Goal: Information Seeking & Learning: Learn about a topic

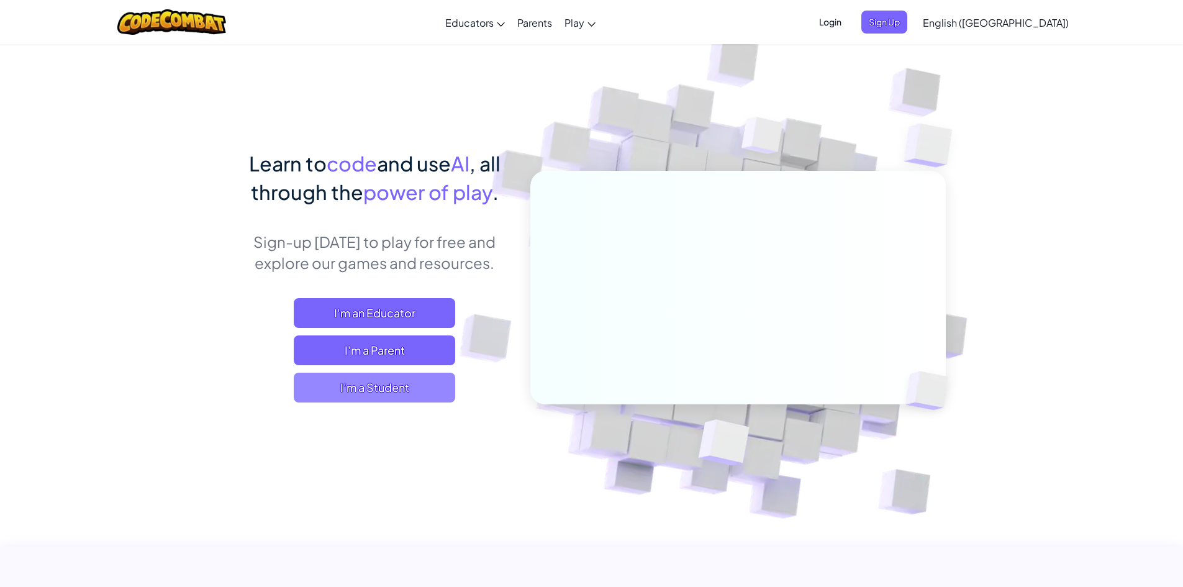
click at [353, 391] on span "I'm a Student" at bounding box center [374, 388] width 161 height 30
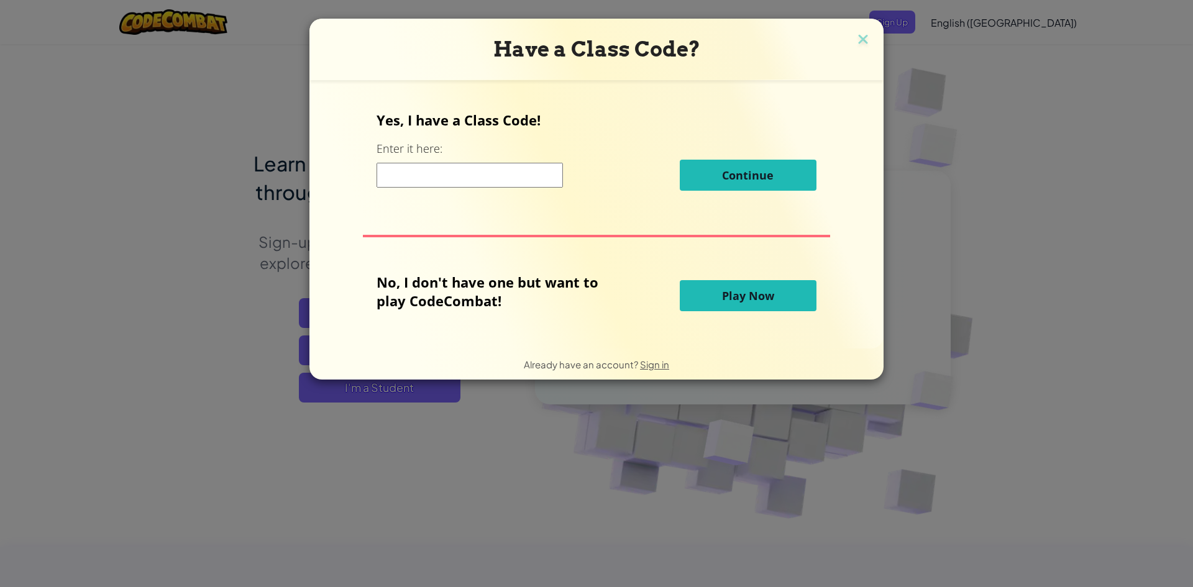
click at [430, 178] on input at bounding box center [469, 175] width 186 height 25
click at [452, 178] on input at bounding box center [469, 175] width 186 height 25
type input "BCA"
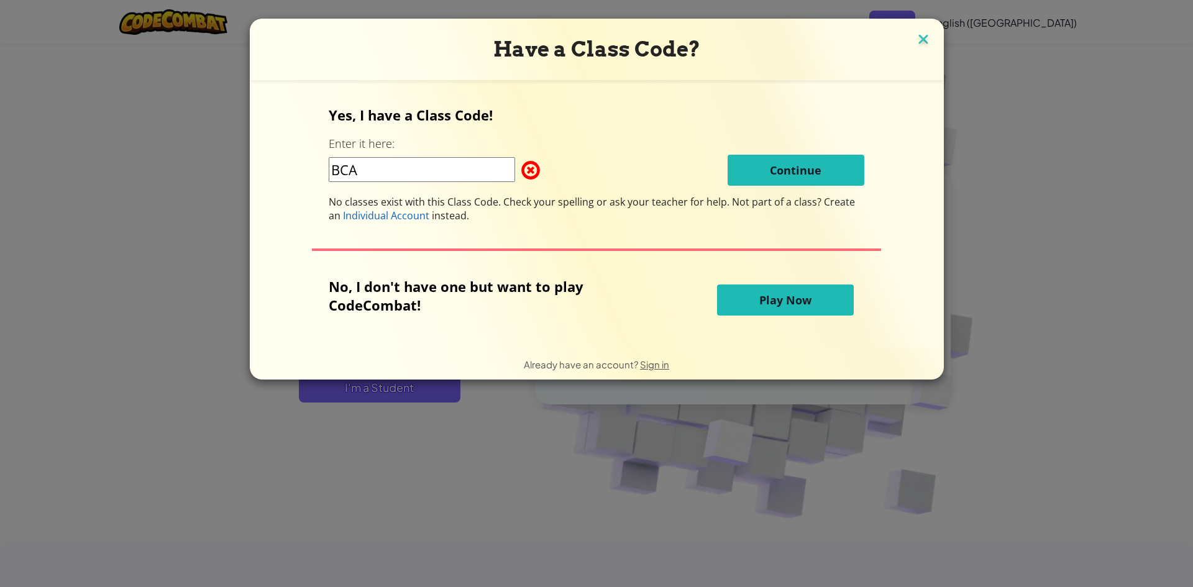
click at [924, 39] on img at bounding box center [923, 40] width 16 height 19
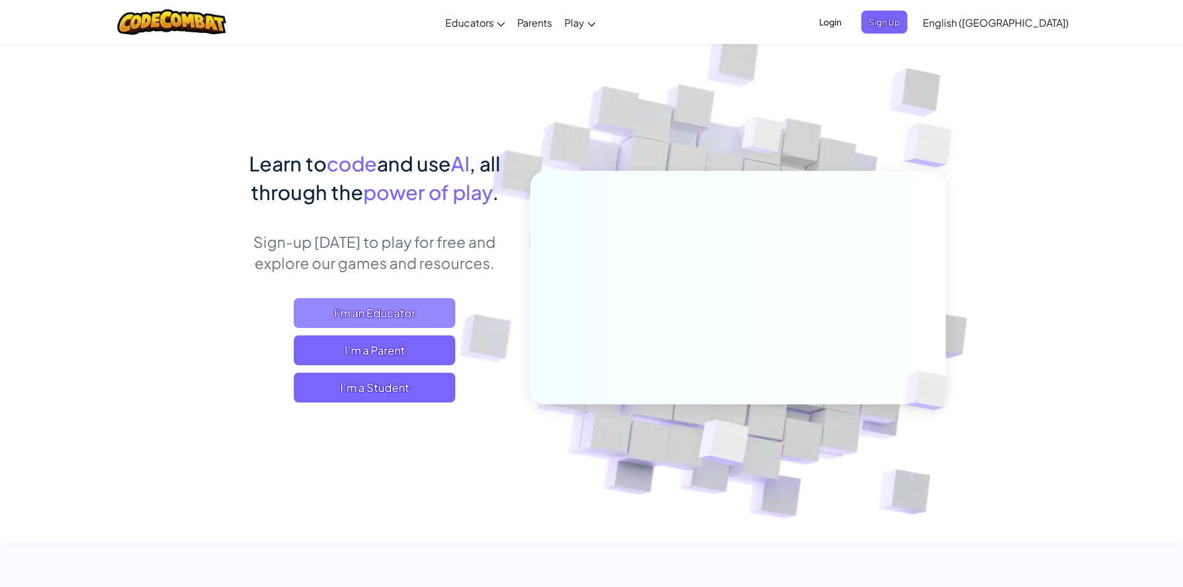
click at [334, 316] on span "I'm an Educator" at bounding box center [374, 313] width 161 height 30
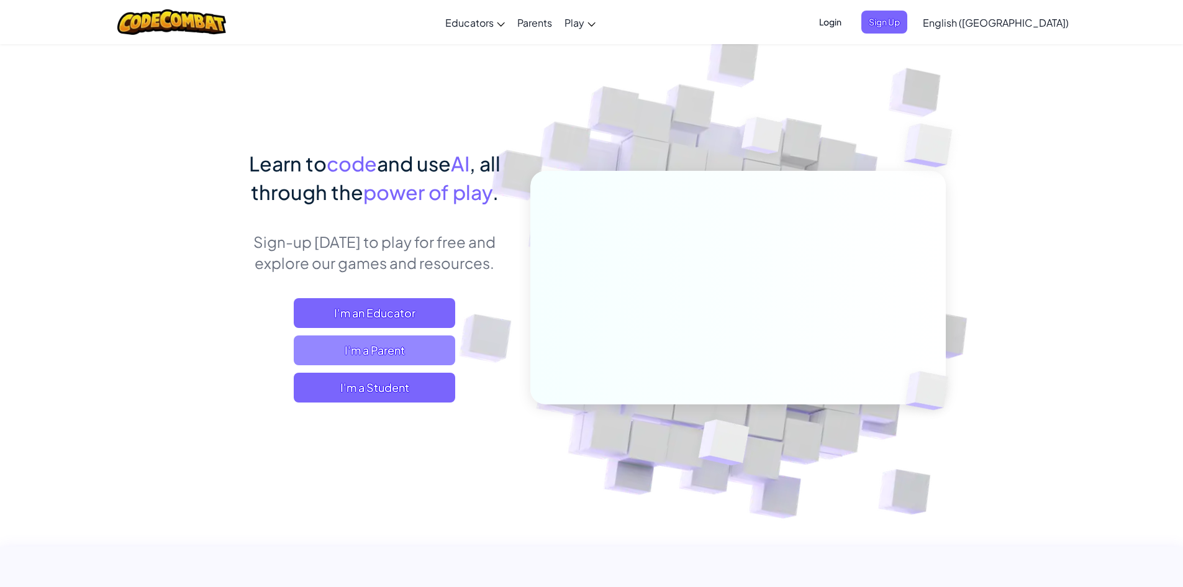
click at [416, 350] on span "I'm a Parent" at bounding box center [374, 350] width 161 height 30
